Goal: Information Seeking & Learning: Find specific fact

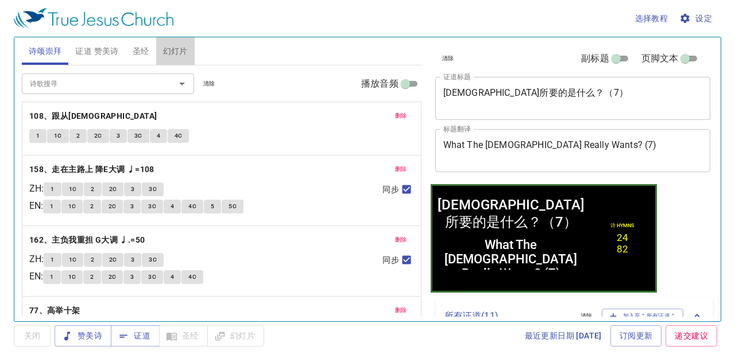
drag, startPoint x: 166, startPoint y: 46, endPoint x: 173, endPoint y: 50, distance: 7.7
click at [166, 47] on span "幻灯片" at bounding box center [175, 51] width 25 height 14
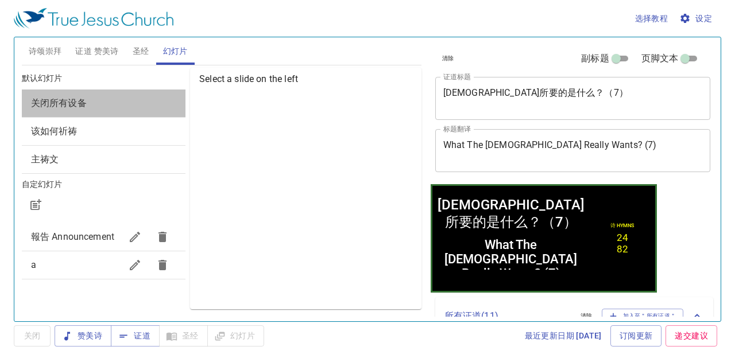
click at [123, 106] on span "关闭所有设备" at bounding box center [103, 103] width 145 height 14
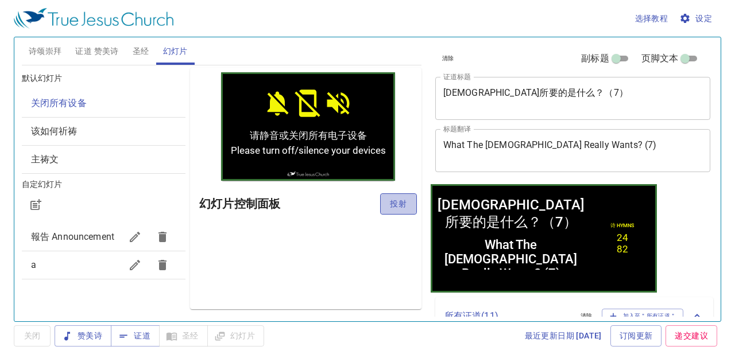
click at [400, 205] on span "投射" at bounding box center [398, 204] width 18 height 14
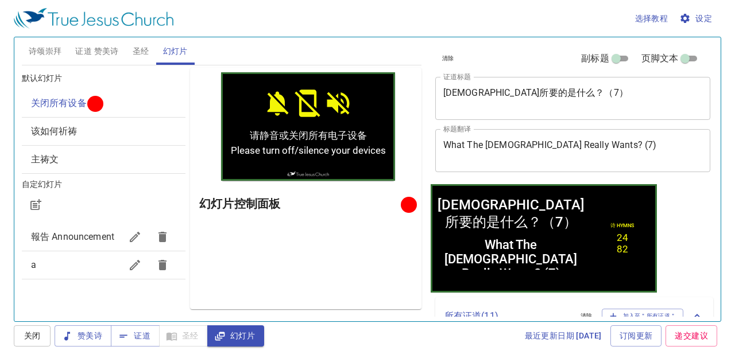
drag, startPoint x: 40, startPoint y: 40, endPoint x: 51, endPoint y: 53, distance: 17.2
click at [42, 42] on button "诗颂崇拜" at bounding box center [45, 51] width 47 height 28
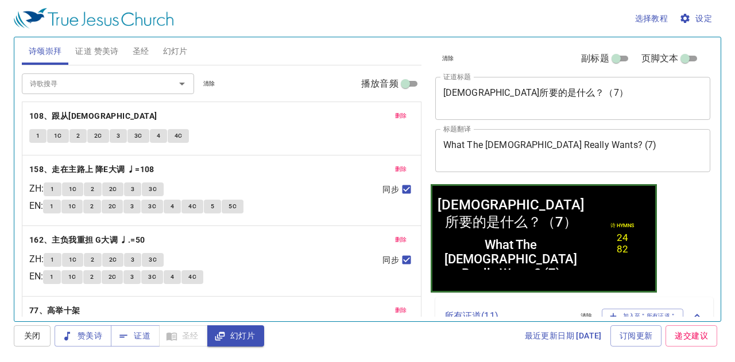
click at [212, 85] on span "清除" at bounding box center [209, 84] width 12 height 10
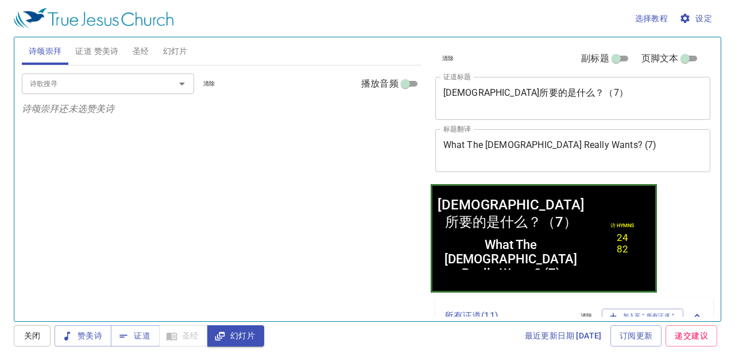
click at [448, 59] on span "清除" at bounding box center [448, 58] width 12 height 10
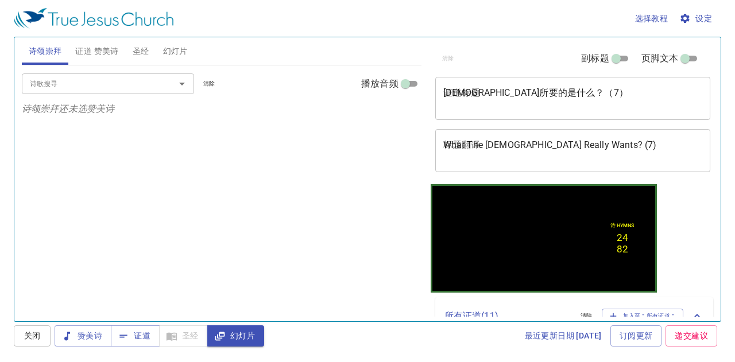
click at [108, 48] on span "证道 赞美诗" at bounding box center [96, 51] width 43 height 14
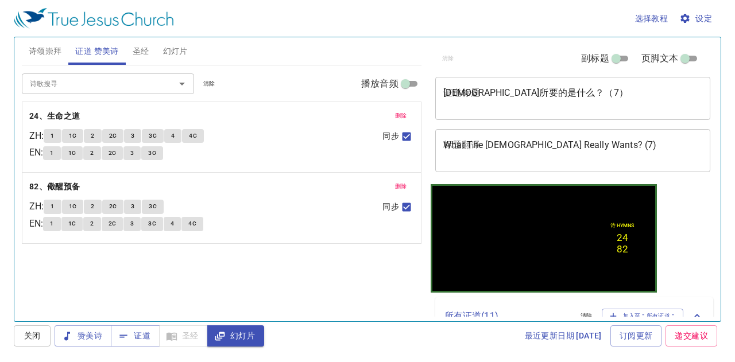
drag, startPoint x: 211, startPoint y: 84, endPoint x: 203, endPoint y: 81, distance: 8.7
click at [211, 83] on span "清除" at bounding box center [209, 84] width 12 height 10
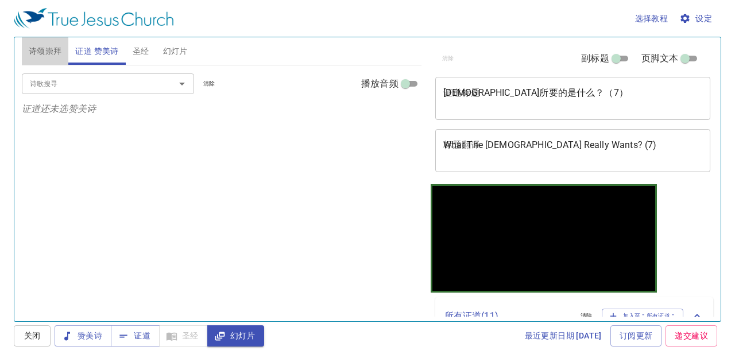
click at [49, 57] on span "诗颂崇拜" at bounding box center [45, 51] width 33 height 14
click at [114, 82] on input "诗歌搜寻" at bounding box center [90, 83] width 131 height 13
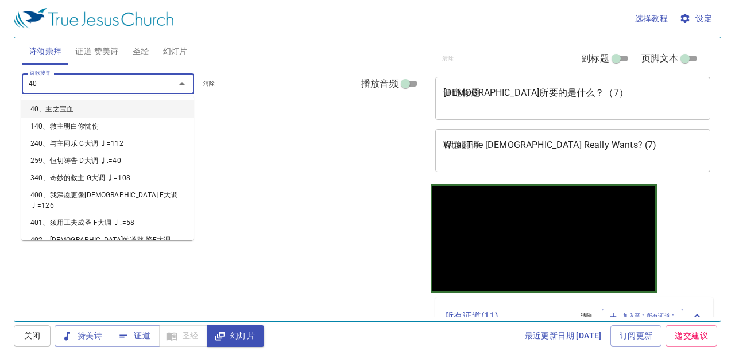
type input "405"
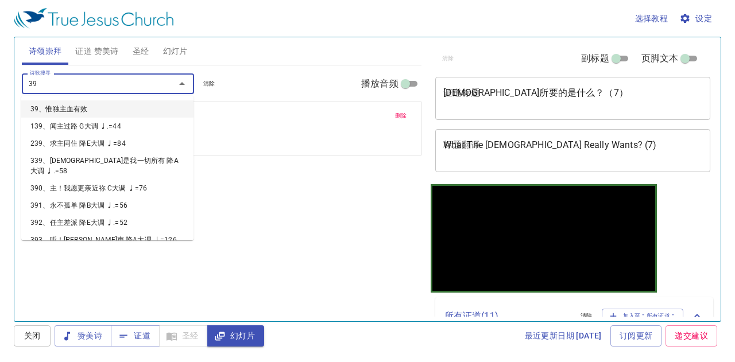
type input "398"
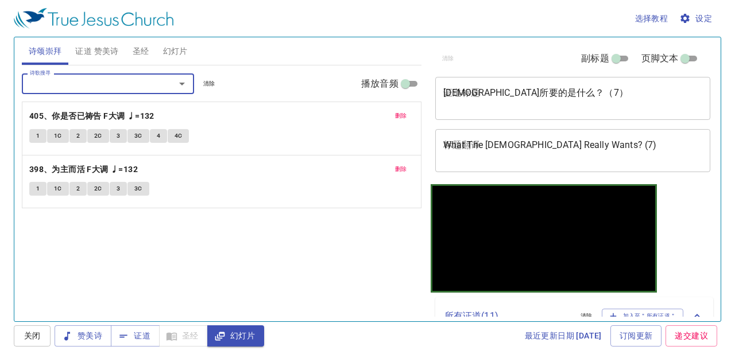
click at [398, 168] on span "删除" at bounding box center [401, 169] width 12 height 10
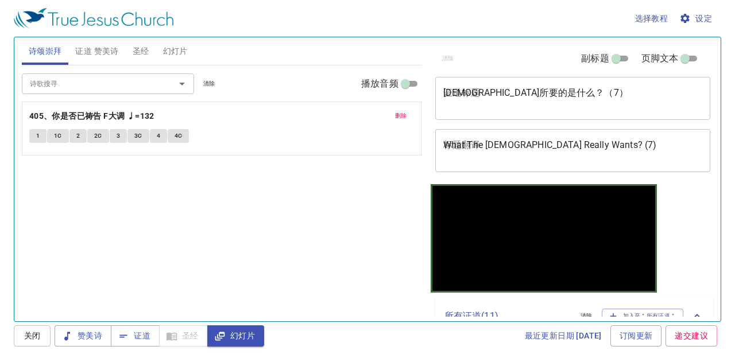
click at [403, 113] on span "删除" at bounding box center [401, 116] width 12 height 10
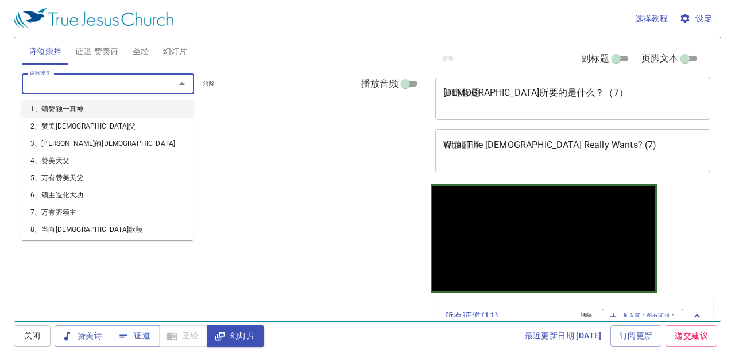
click at [138, 77] on input "诗歌搜寻" at bounding box center [90, 83] width 131 height 13
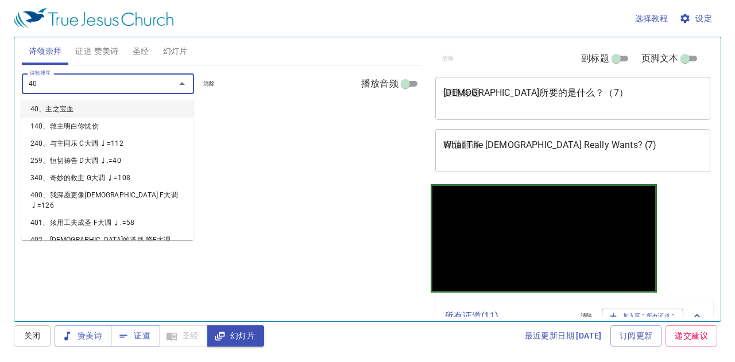
type input "405"
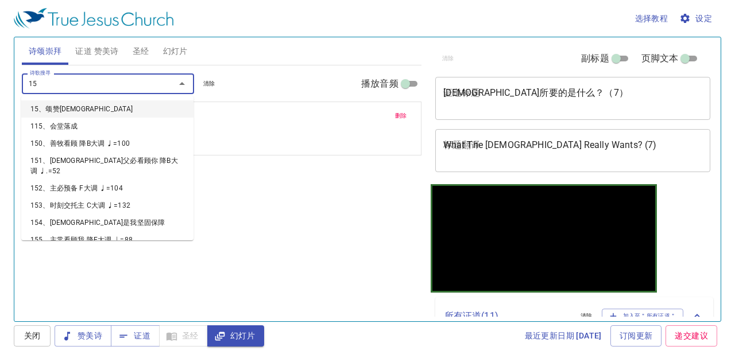
type input "156"
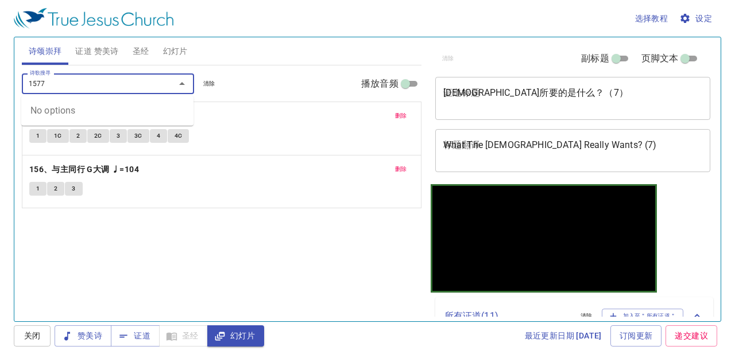
type input "157"
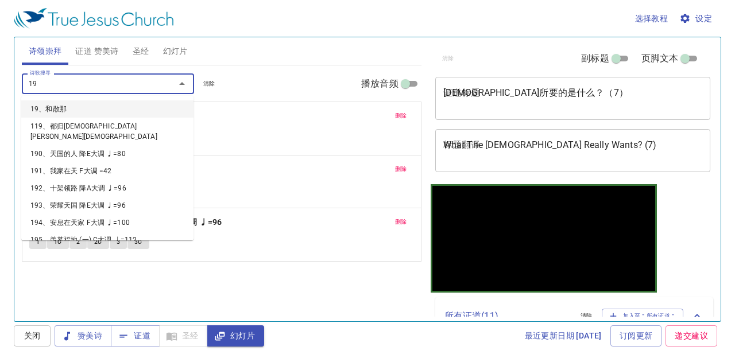
type input "194"
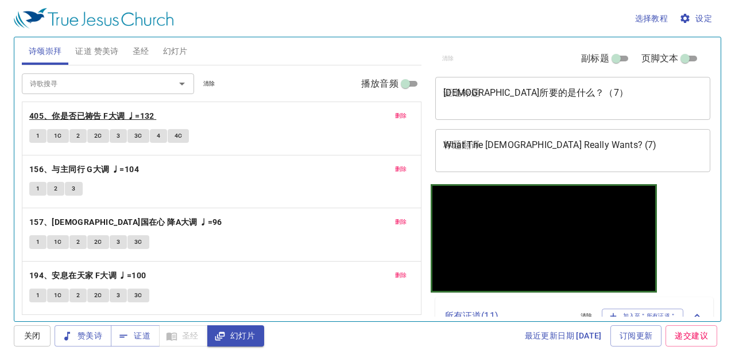
click at [121, 112] on b "405、你是否已祷告 F大调 ♩=132" at bounding box center [91, 116] width 125 height 14
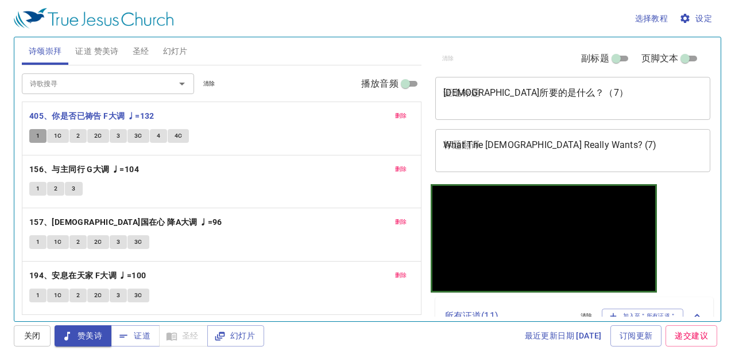
click at [39, 133] on span "1" at bounding box center [37, 136] width 3 height 10
click at [59, 136] on span "1C" at bounding box center [58, 136] width 8 height 10
click at [76, 132] on span "2" at bounding box center [77, 136] width 3 height 10
click at [99, 131] on span "2C" at bounding box center [98, 136] width 8 height 10
click at [119, 131] on button "3" at bounding box center [118, 136] width 17 height 14
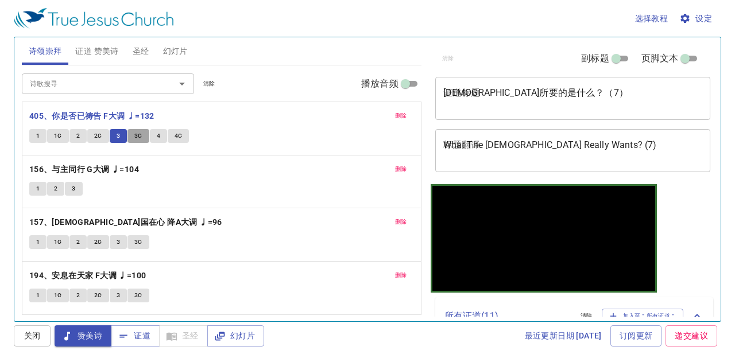
click at [139, 135] on span "3C" at bounding box center [138, 136] width 8 height 10
click at [157, 132] on span "4" at bounding box center [158, 136] width 3 height 10
click at [180, 136] on span "4C" at bounding box center [178, 136] width 8 height 10
click at [107, 51] on span "证道 赞美诗" at bounding box center [96, 51] width 43 height 14
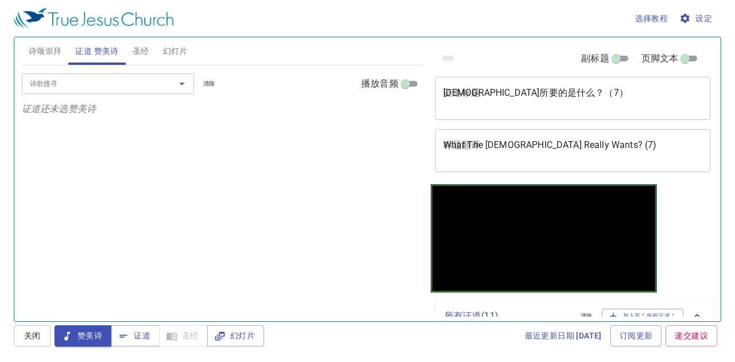
click at [109, 85] on input "诗歌搜寻" at bounding box center [90, 83] width 131 height 13
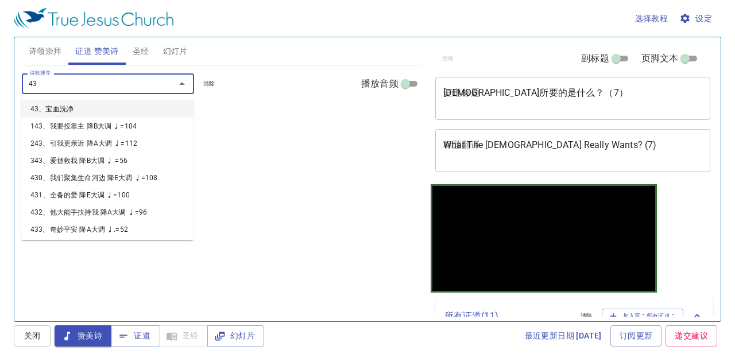
type input "436"
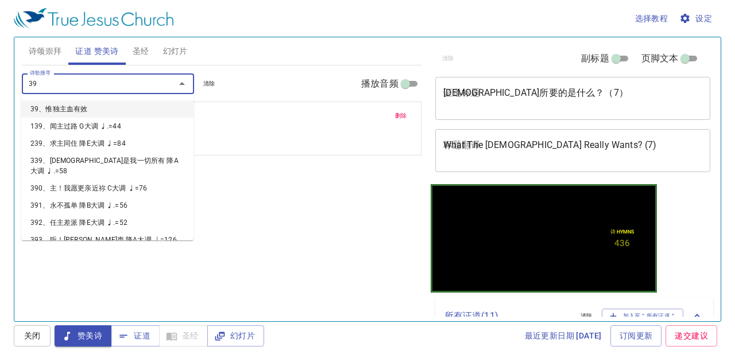
type input "394"
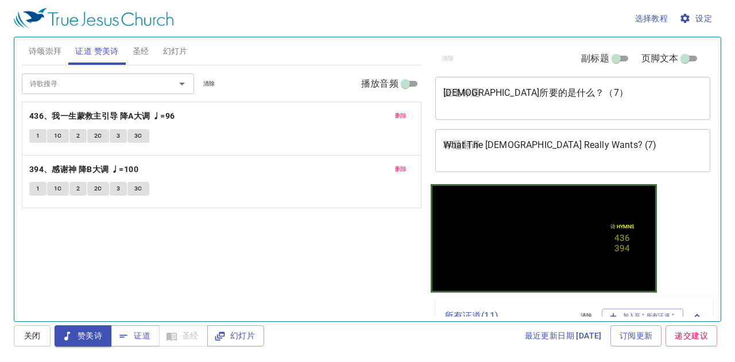
click at [522, 114] on div "神所要的是什么？（7） x 证道标题" at bounding box center [572, 98] width 275 height 43
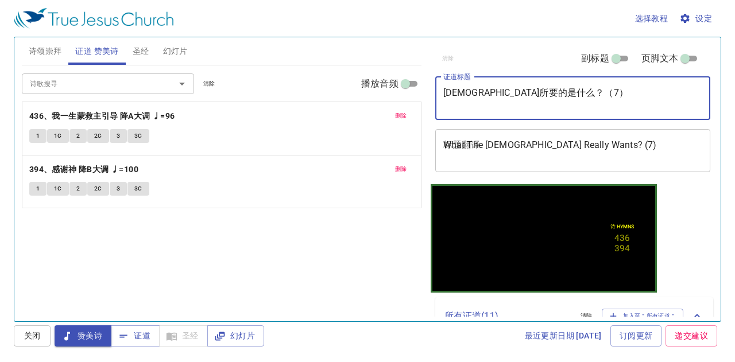
click at [557, 166] on div "What The Lord Really Wants? (7) x 标题翻译" at bounding box center [572, 150] width 275 height 43
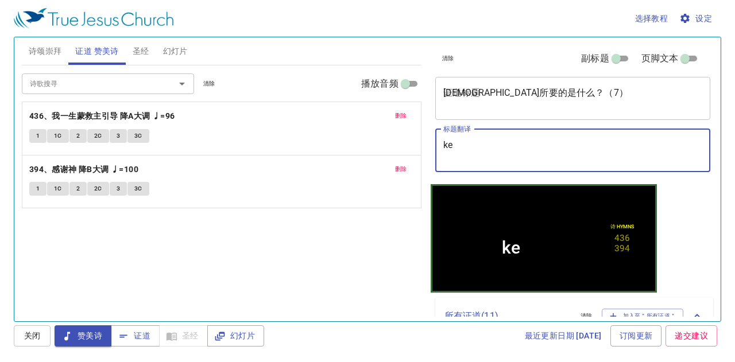
type textarea "k"
type textarea "l"
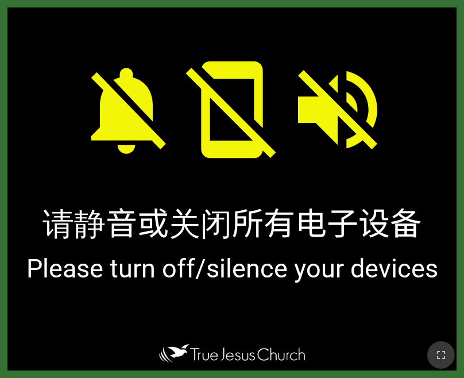
drag, startPoint x: 433, startPoint y: 364, endPoint x: 484, endPoint y: 402, distance: 63.3
click at [433, 364] on button "button" at bounding box center [441, 355] width 28 height 28
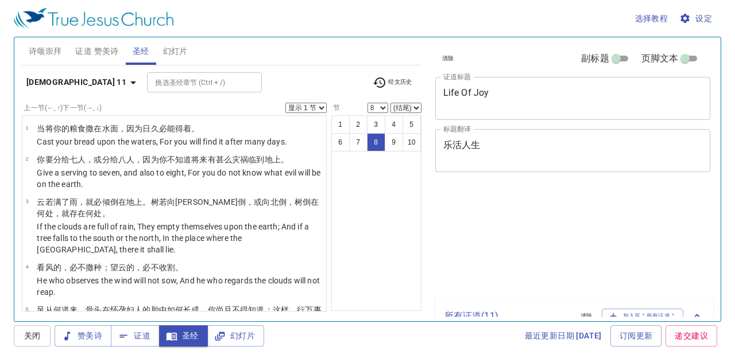
select select "8"
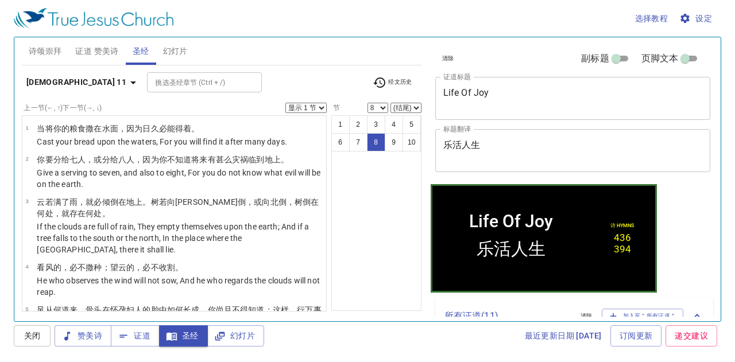
scroll to position [277, 0]
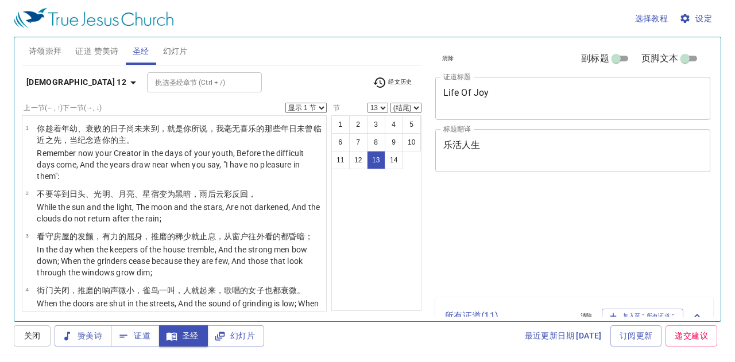
select select "13"
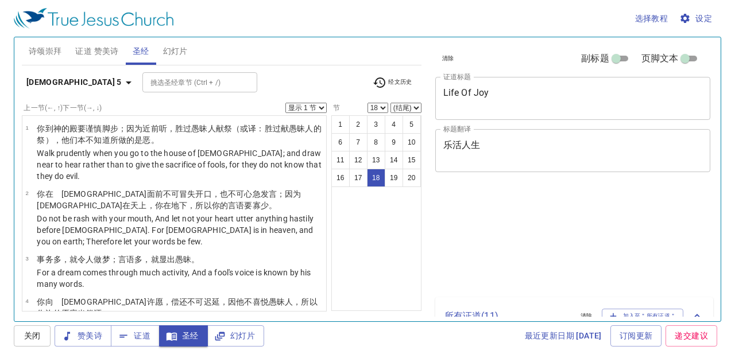
select select "18"
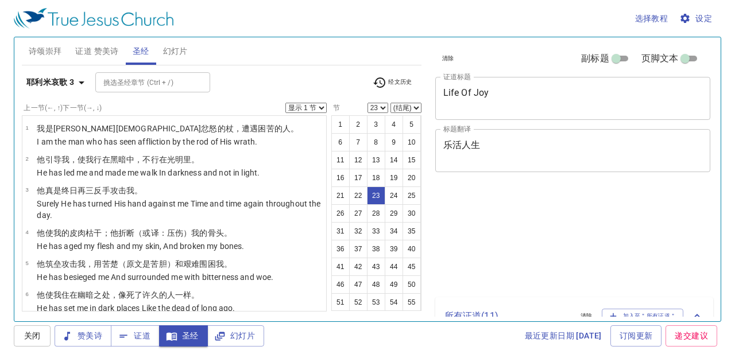
select select "23"
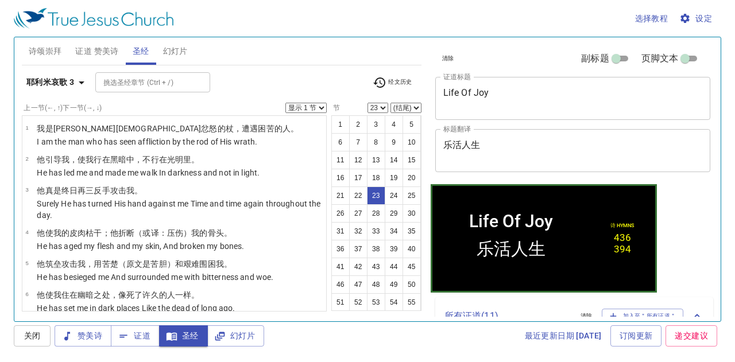
scroll to position [638, 0]
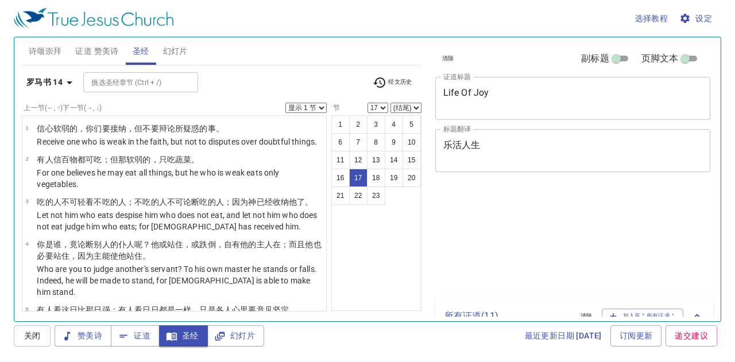
select select "17"
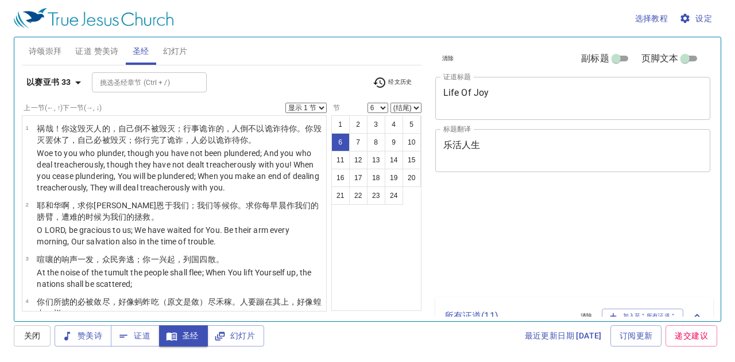
select select "6"
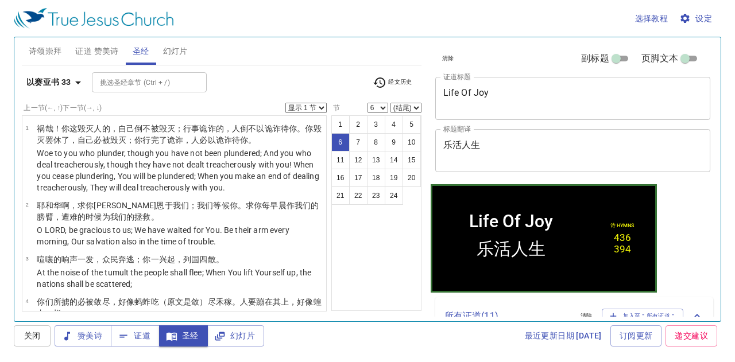
scroll to position [203, 0]
